Goal: Information Seeking & Learning: Compare options

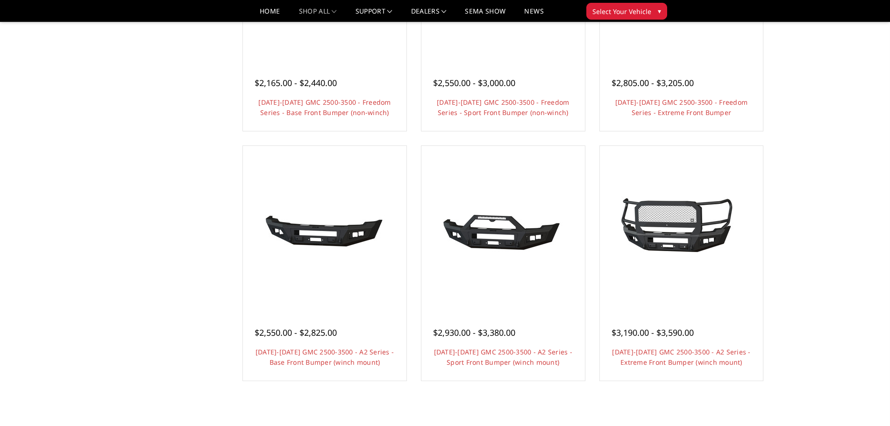
scroll to position [514, 0]
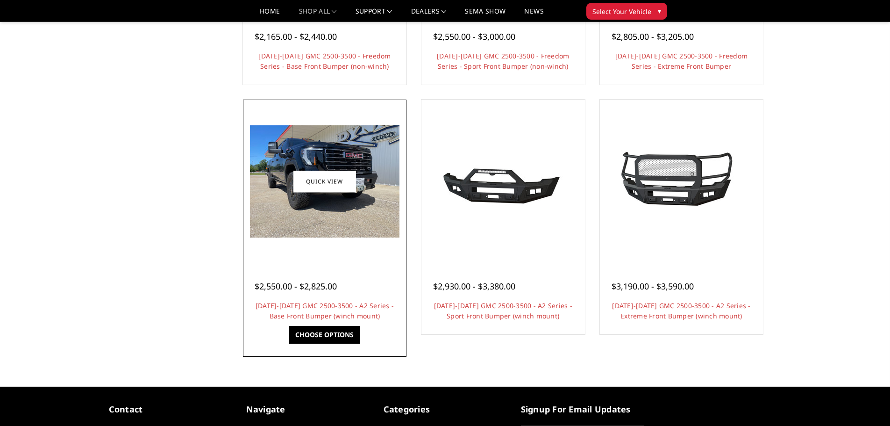
click at [368, 160] on img at bounding box center [325, 181] width 150 height 112
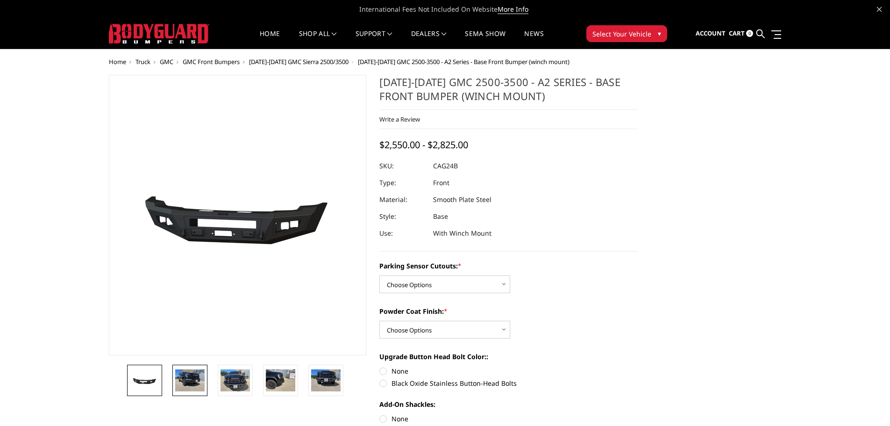
click at [205, 379] on link at bounding box center [189, 379] width 35 height 31
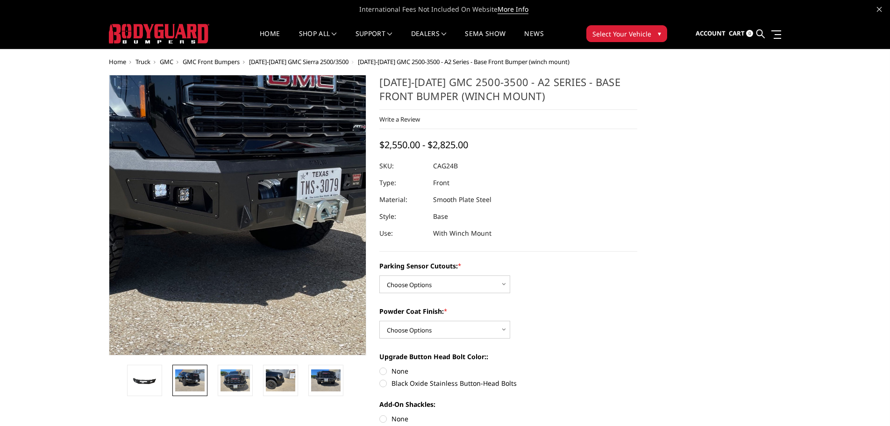
click at [280, 270] on img at bounding box center [182, 182] width 598 height 449
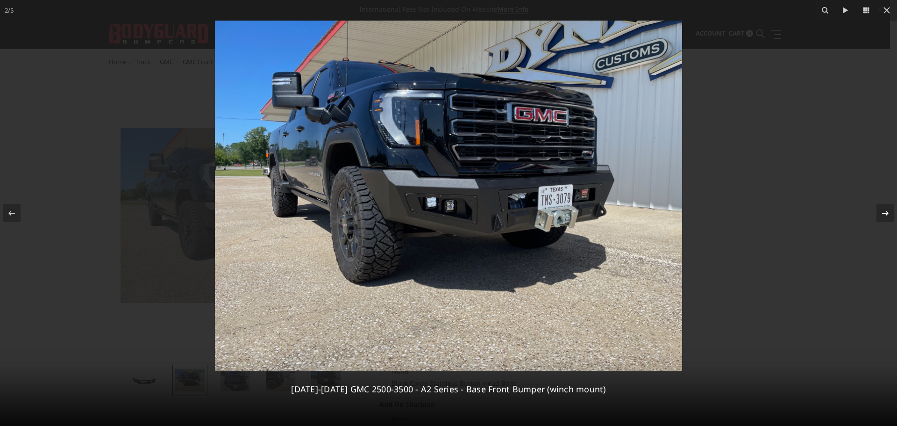
click at [886, 209] on icon at bounding box center [885, 212] width 11 height 11
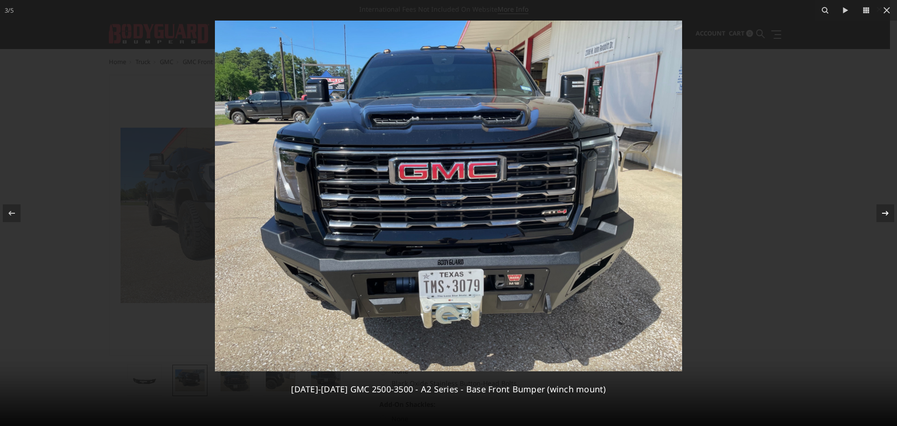
click at [886, 209] on icon at bounding box center [885, 212] width 11 height 11
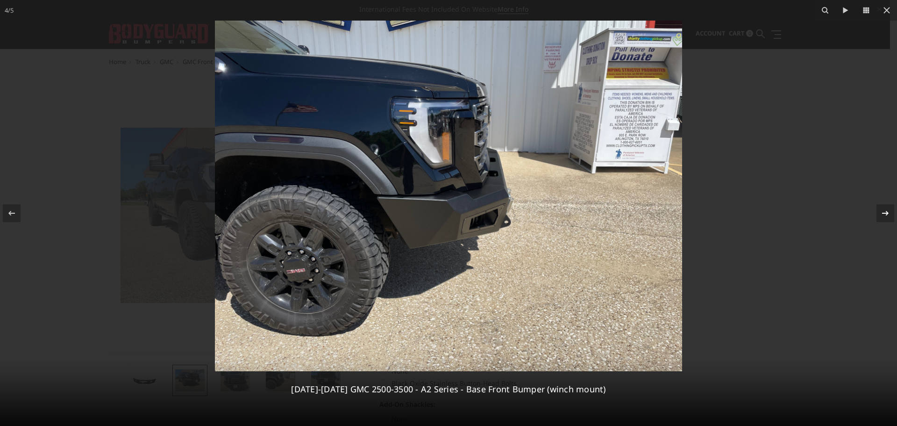
click at [886, 209] on icon at bounding box center [885, 212] width 11 height 11
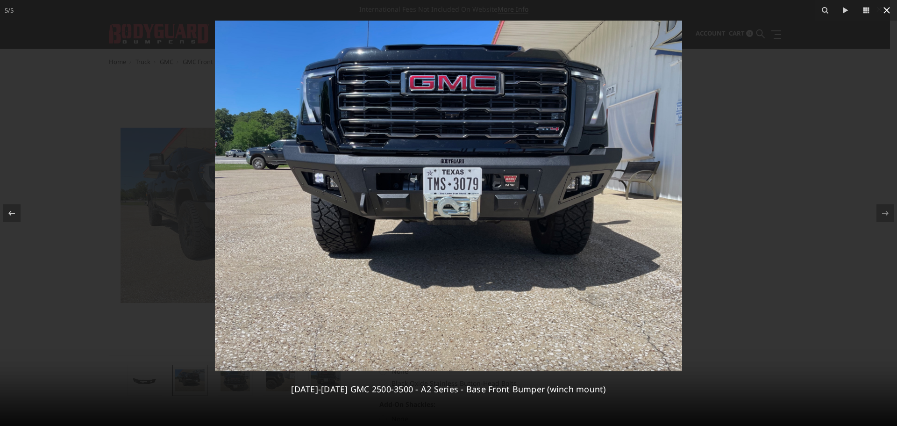
click at [884, 8] on icon at bounding box center [887, 10] width 7 height 7
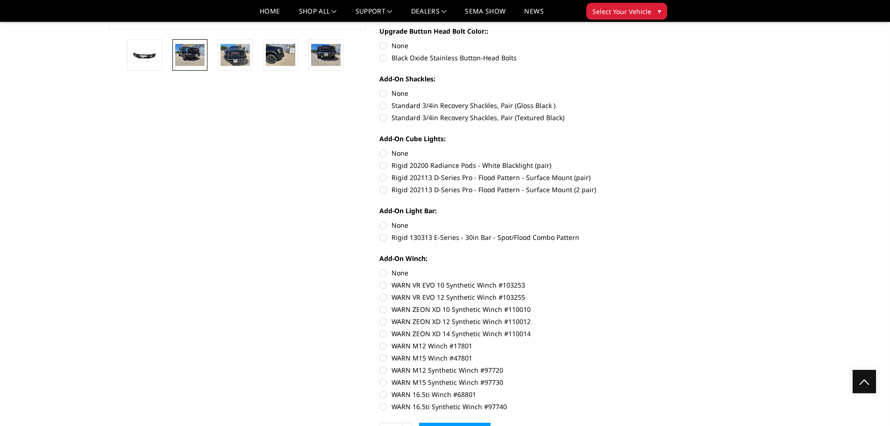
scroll to position [280, 0]
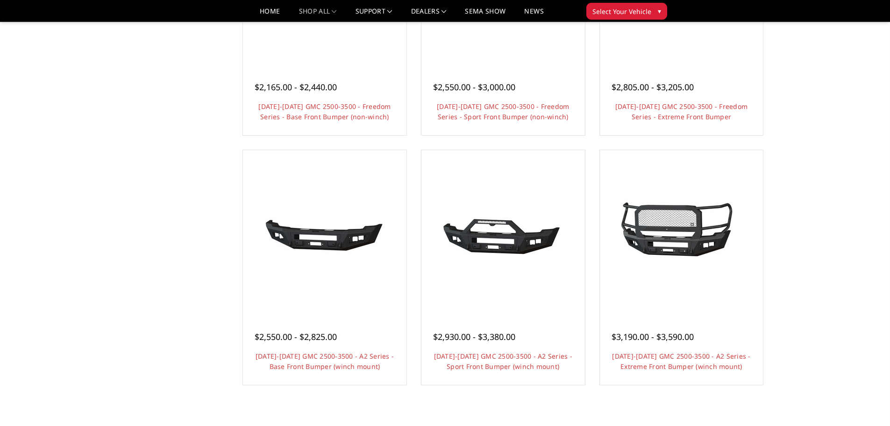
scroll to position [364, 0]
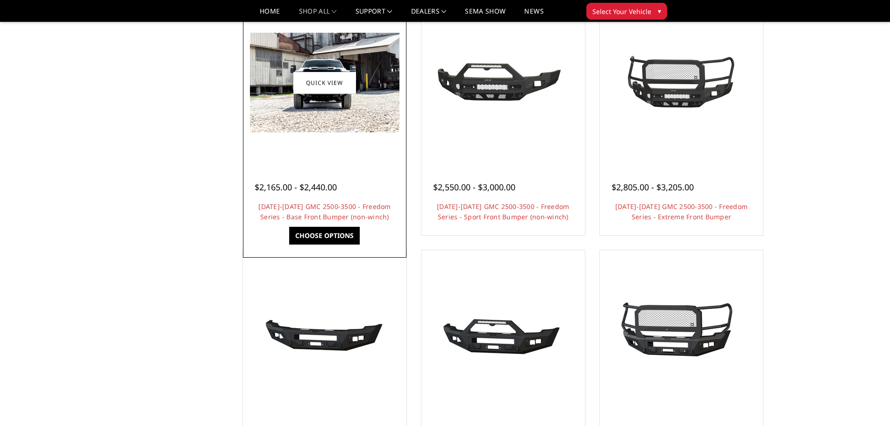
click at [299, 105] on img at bounding box center [325, 83] width 150 height 100
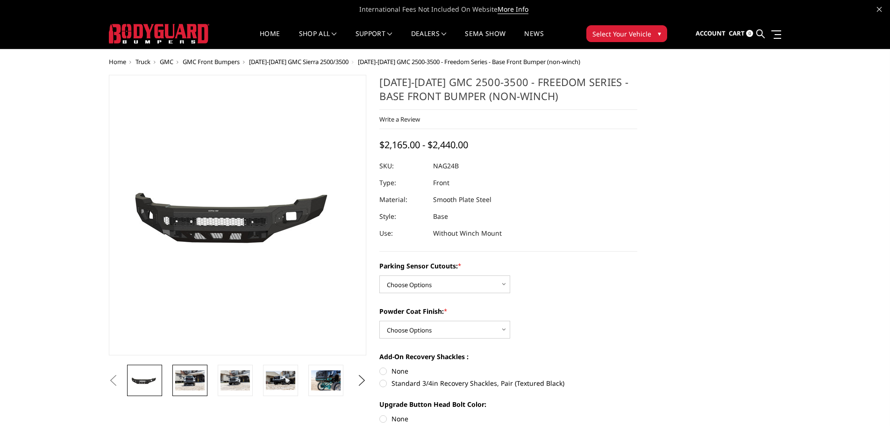
click at [198, 389] on img at bounding box center [189, 380] width 29 height 20
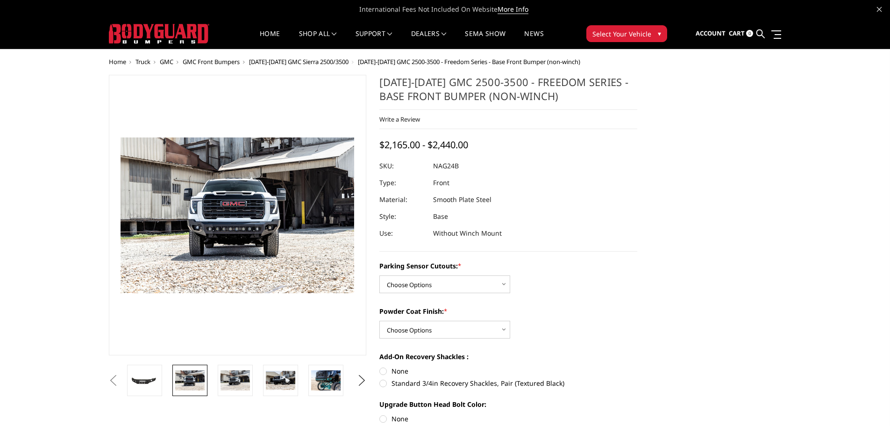
click at [254, 388] on li at bounding box center [238, 379] width 45 height 31
click at [288, 375] on img at bounding box center [280, 380] width 29 height 19
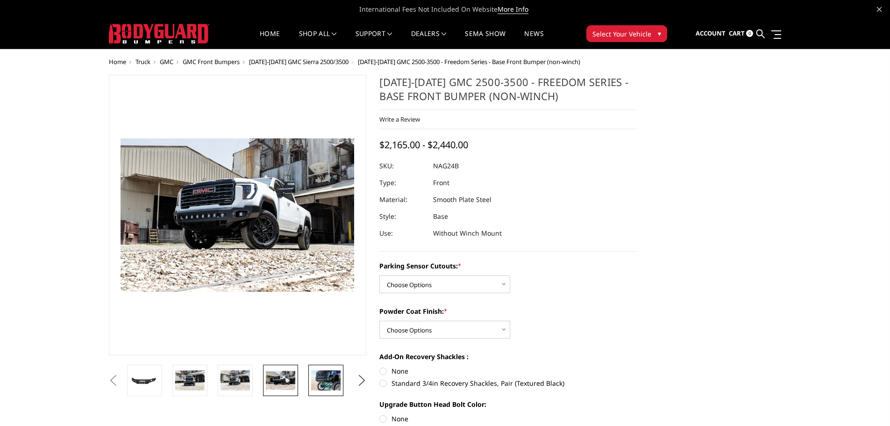
click at [319, 376] on img at bounding box center [325, 380] width 29 height 20
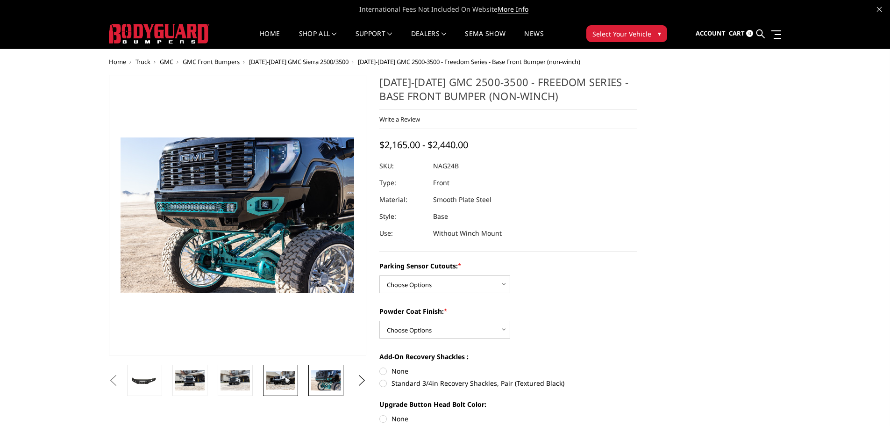
click at [280, 377] on img at bounding box center [280, 380] width 29 height 19
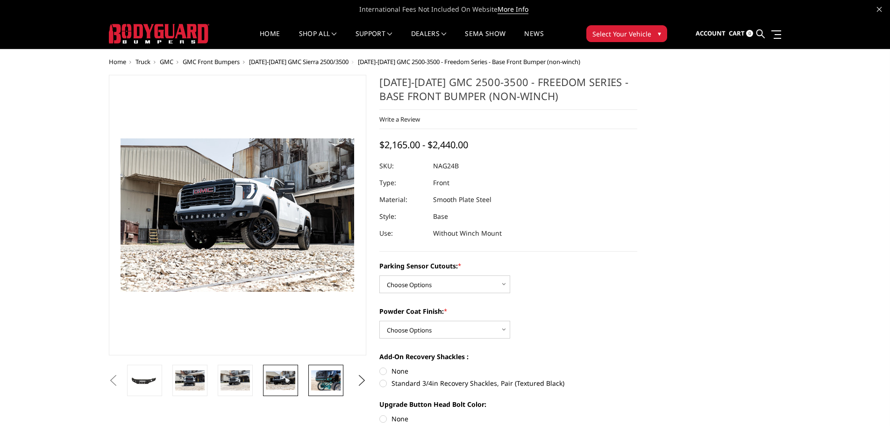
click at [326, 377] on img at bounding box center [325, 380] width 29 height 20
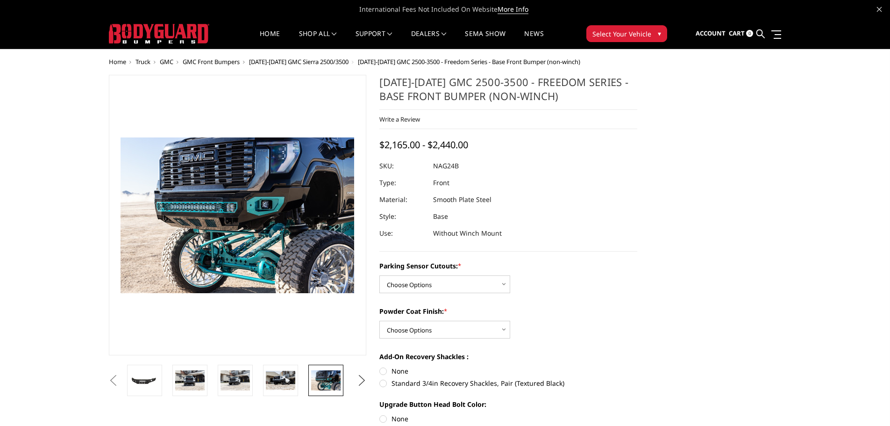
click at [364, 378] on button "Next" at bounding box center [362, 380] width 14 height 14
click at [360, 379] on button "Next" at bounding box center [362, 380] width 14 height 14
click at [277, 376] on img at bounding box center [280, 380] width 29 height 20
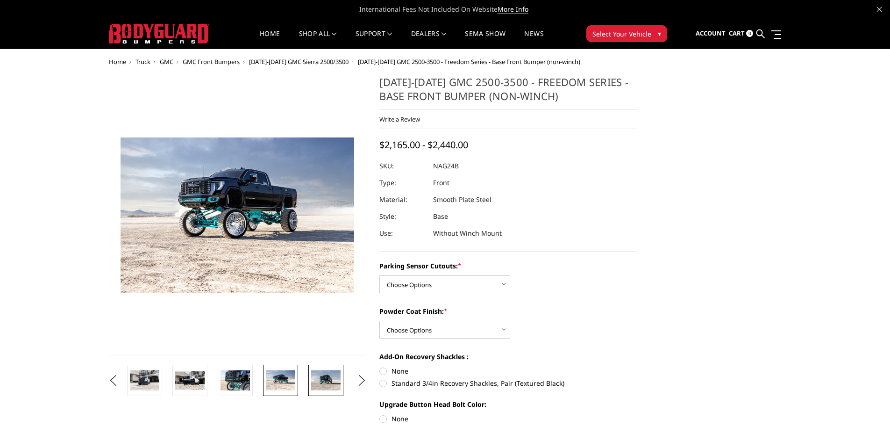
click at [329, 378] on img at bounding box center [325, 380] width 29 height 20
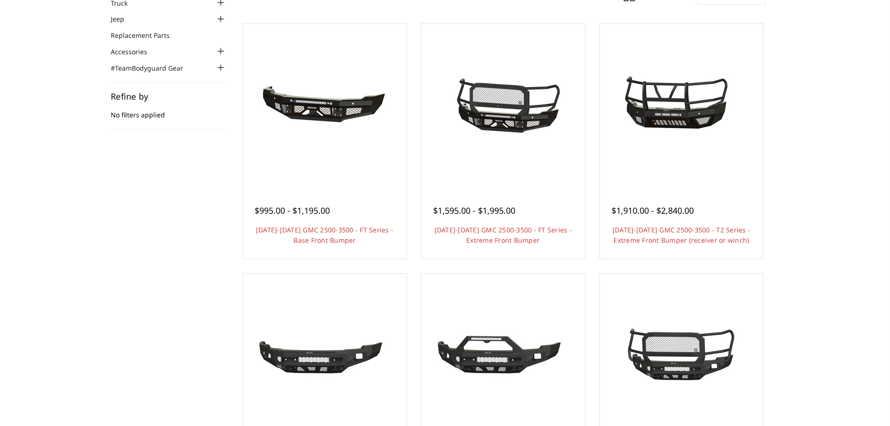
scroll to position [17, 0]
